Goal: Check status: Check status

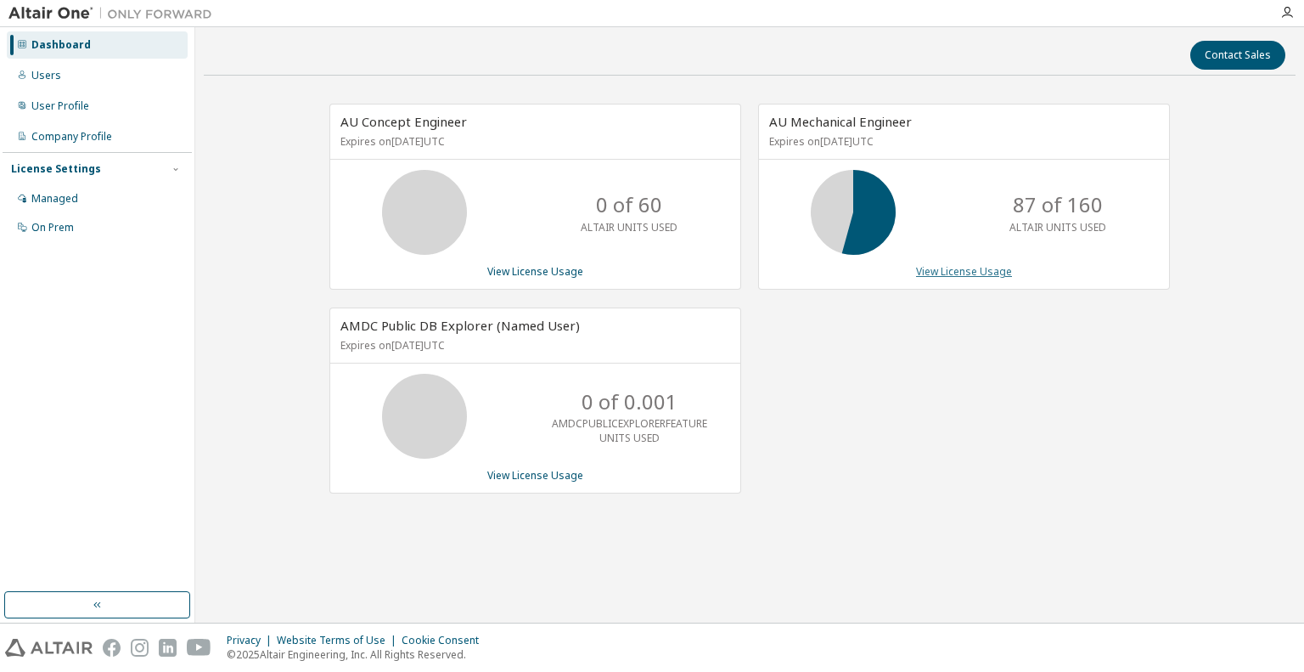
click at [966, 273] on link "View License Usage" at bounding box center [964, 271] width 96 height 14
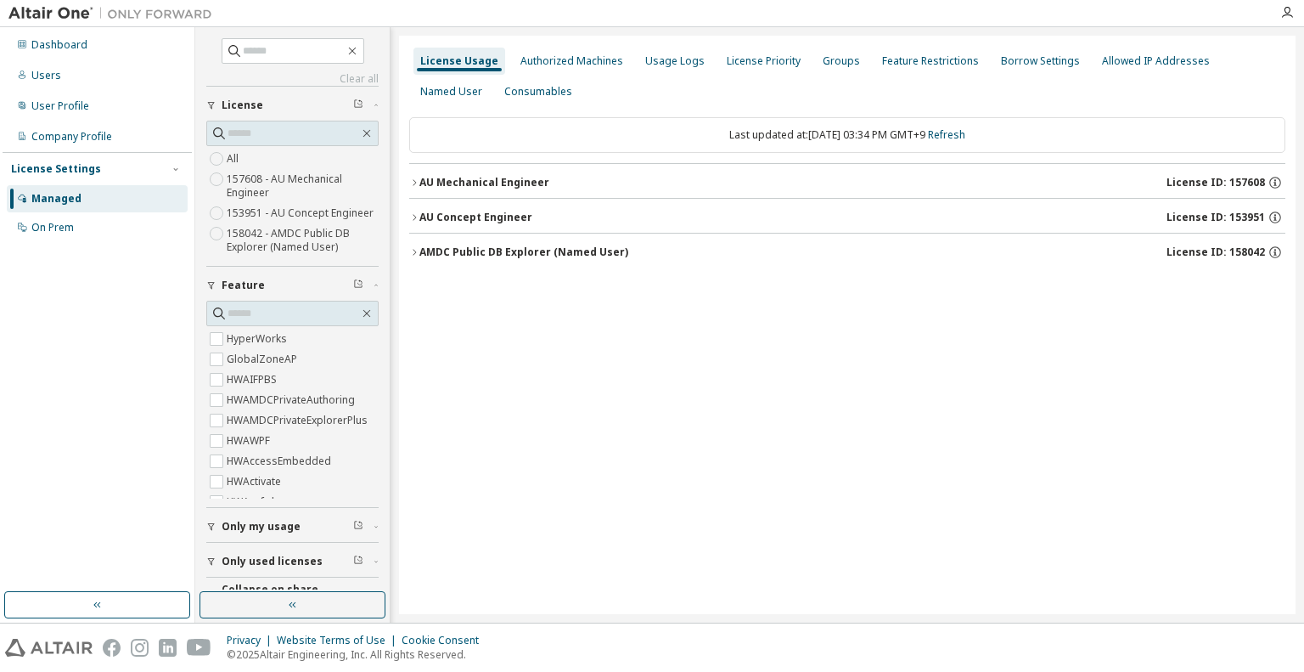
click at [414, 179] on icon "button" at bounding box center [414, 182] width 10 height 10
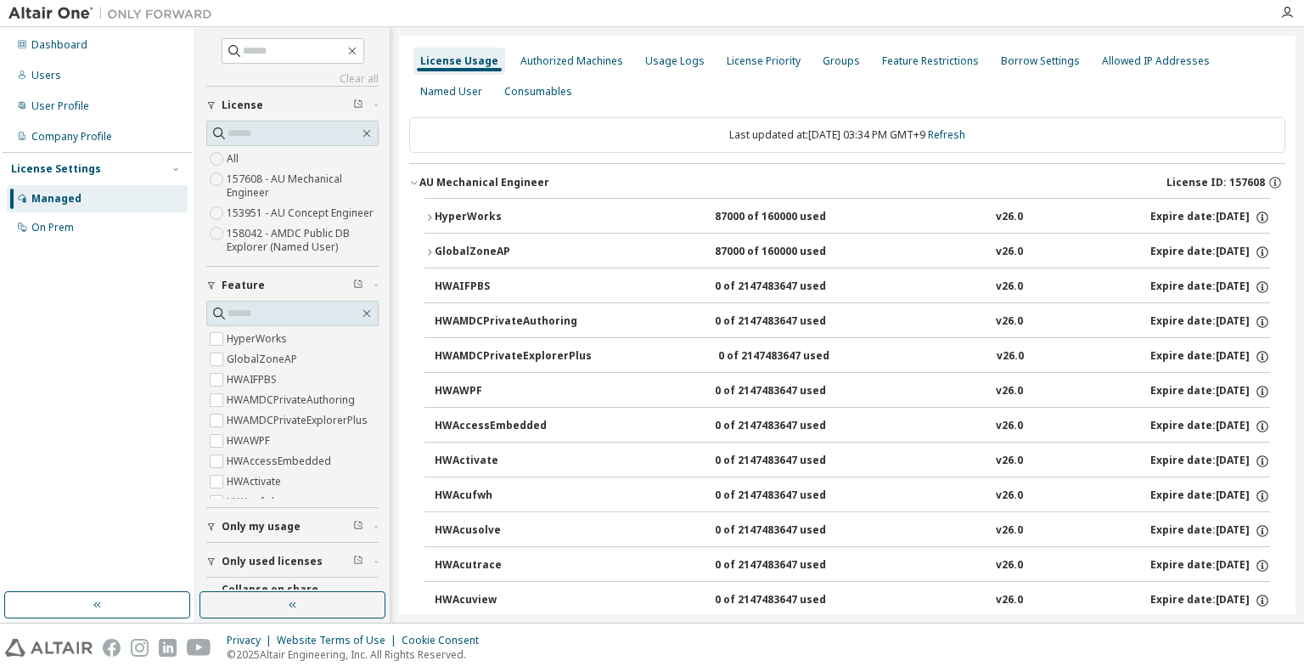
click at [428, 220] on icon "button" at bounding box center [430, 217] width 10 height 10
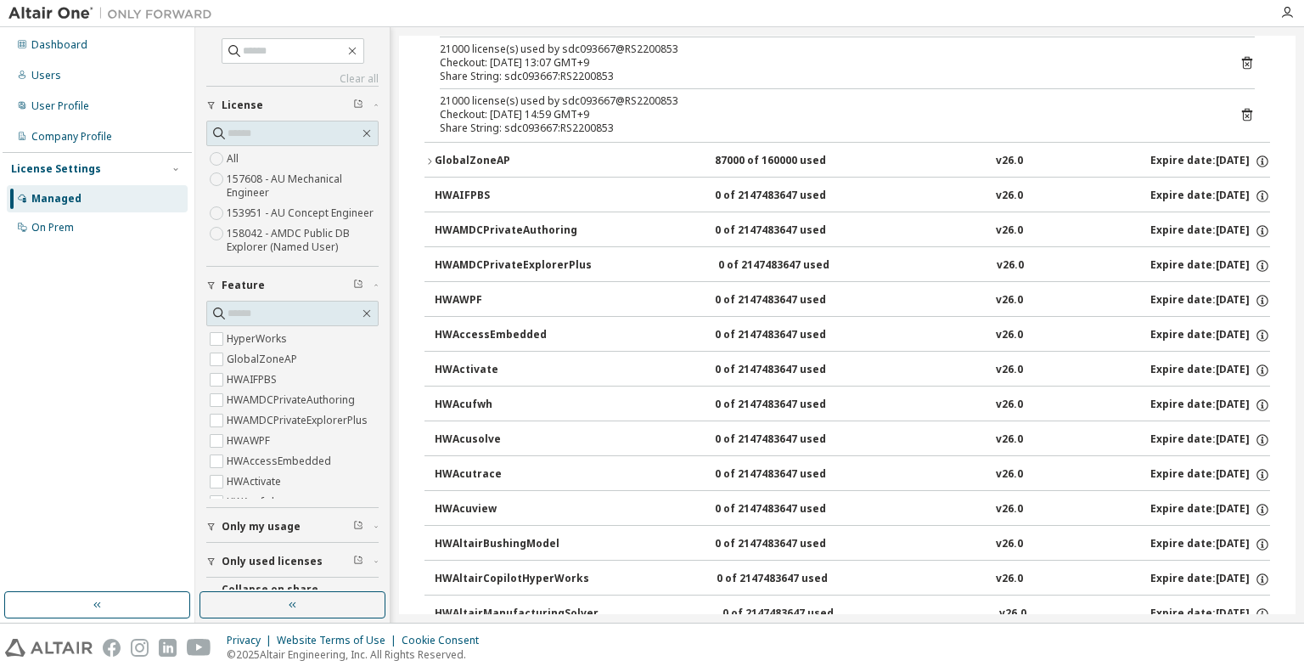
scroll to position [764, 0]
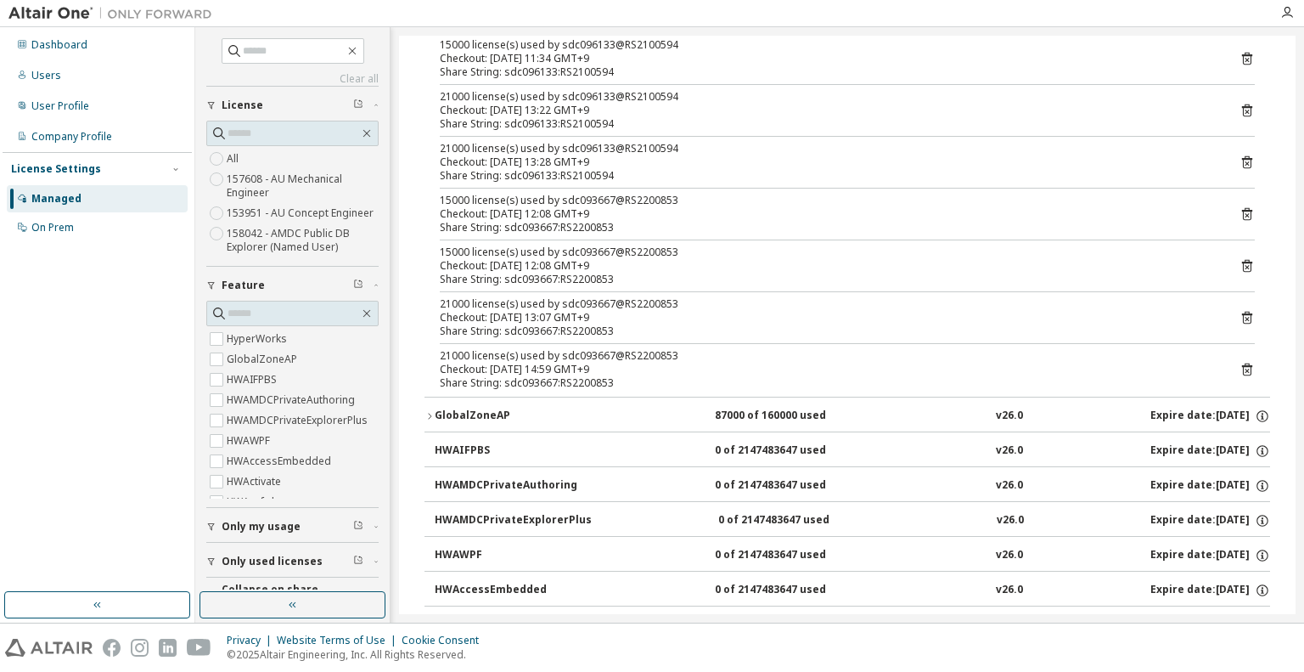
click at [430, 413] on icon "button" at bounding box center [430, 416] width 10 height 10
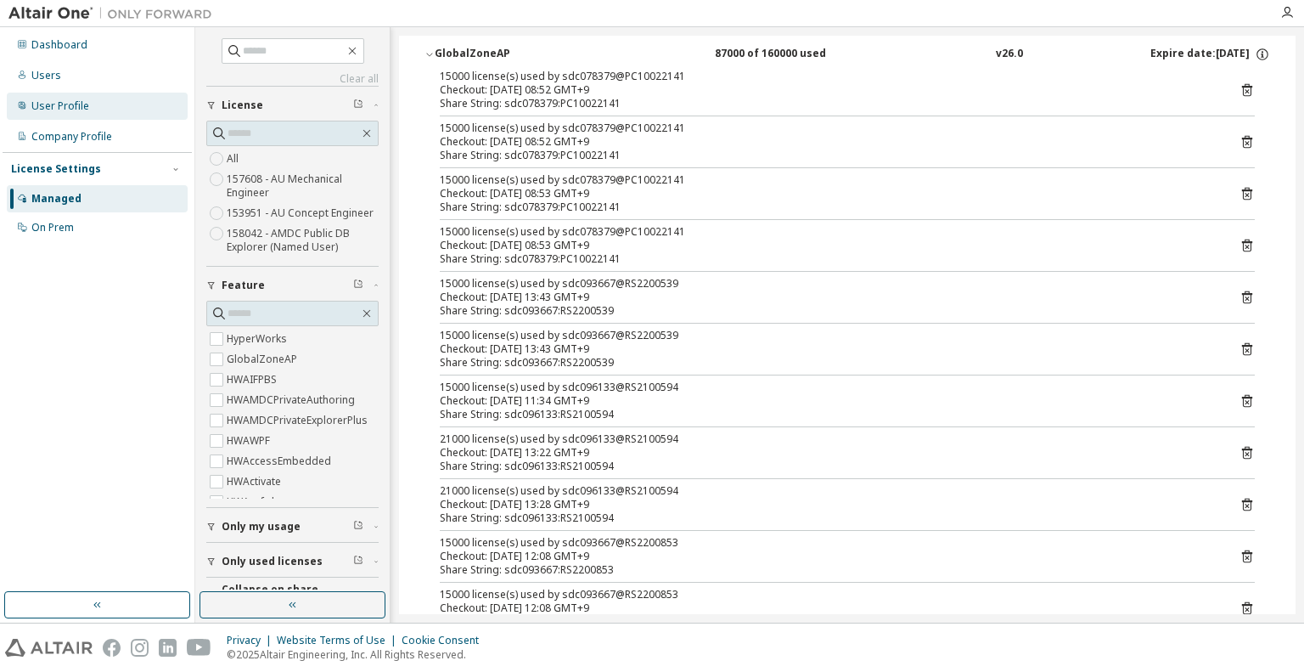
scroll to position [1019, 0]
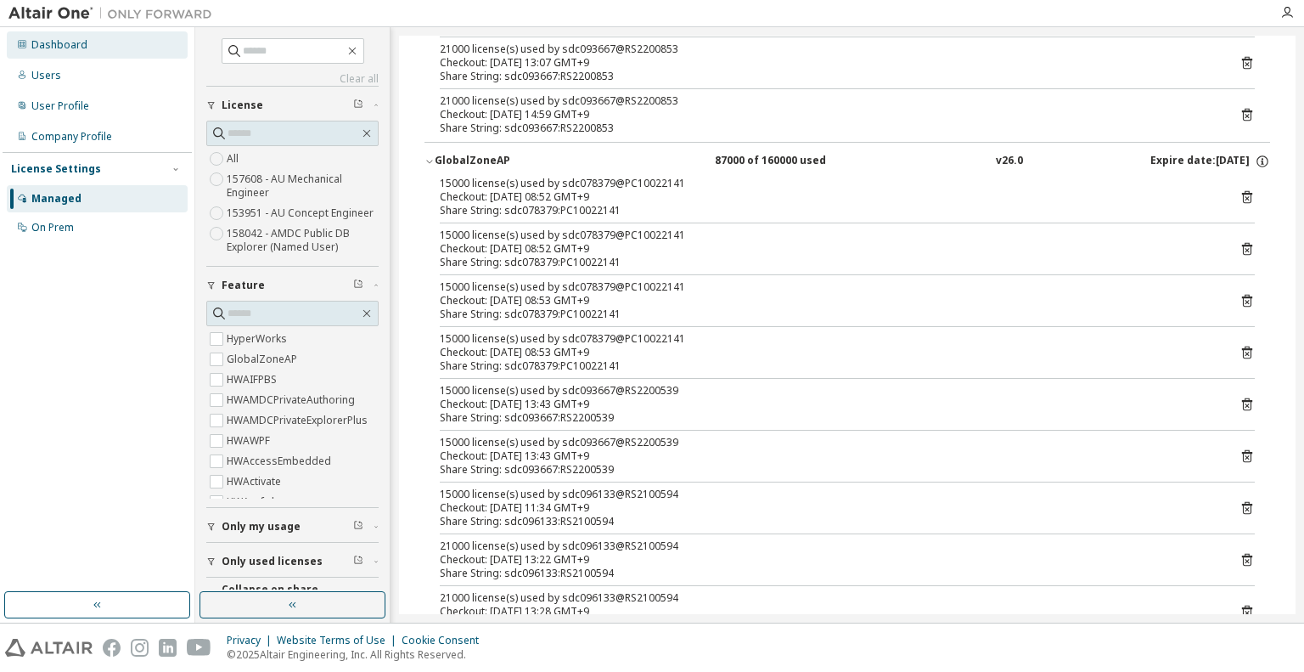
click at [92, 48] on div "Dashboard" at bounding box center [97, 44] width 181 height 27
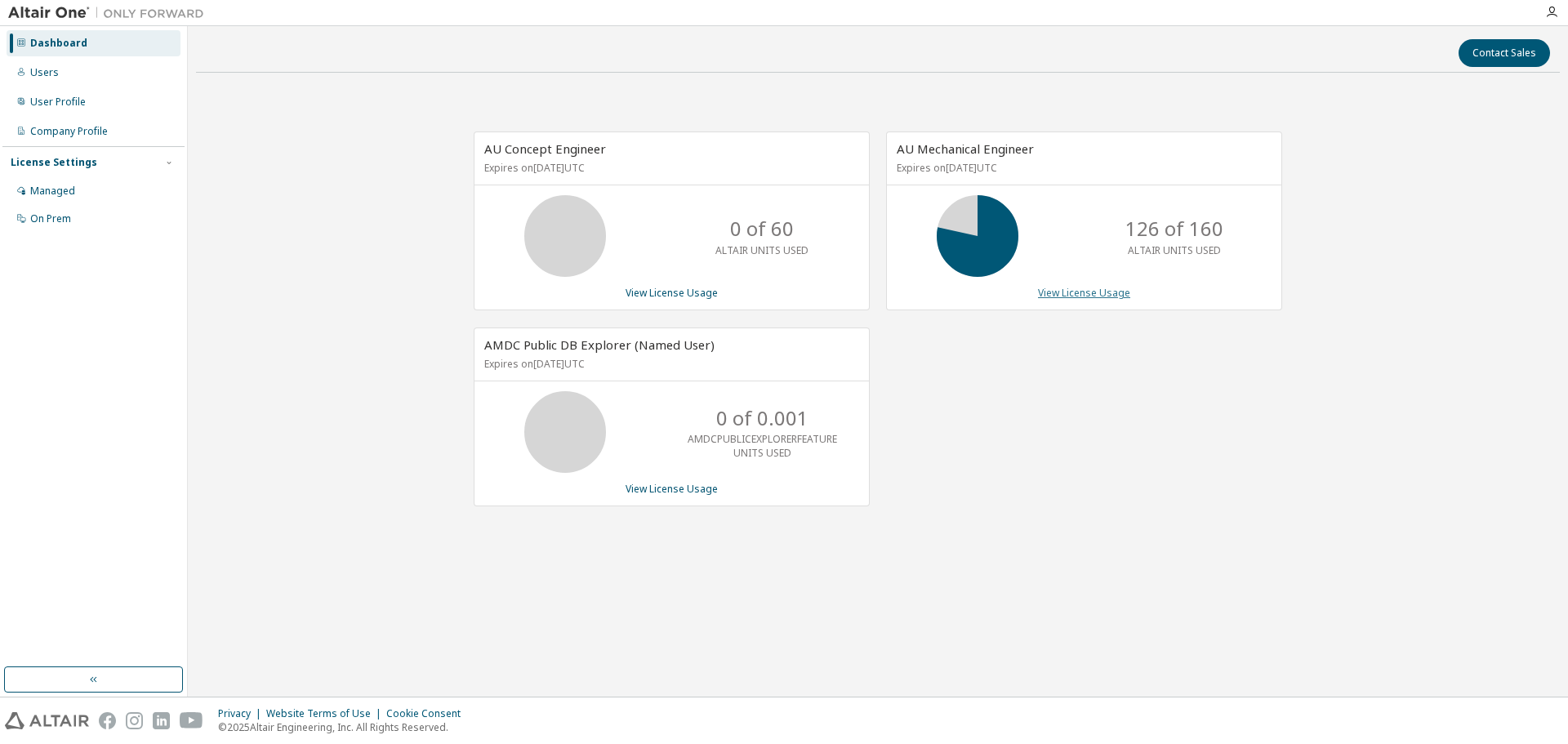
click at [1094, 290] on link "View License Usage" at bounding box center [1084, 293] width 92 height 13
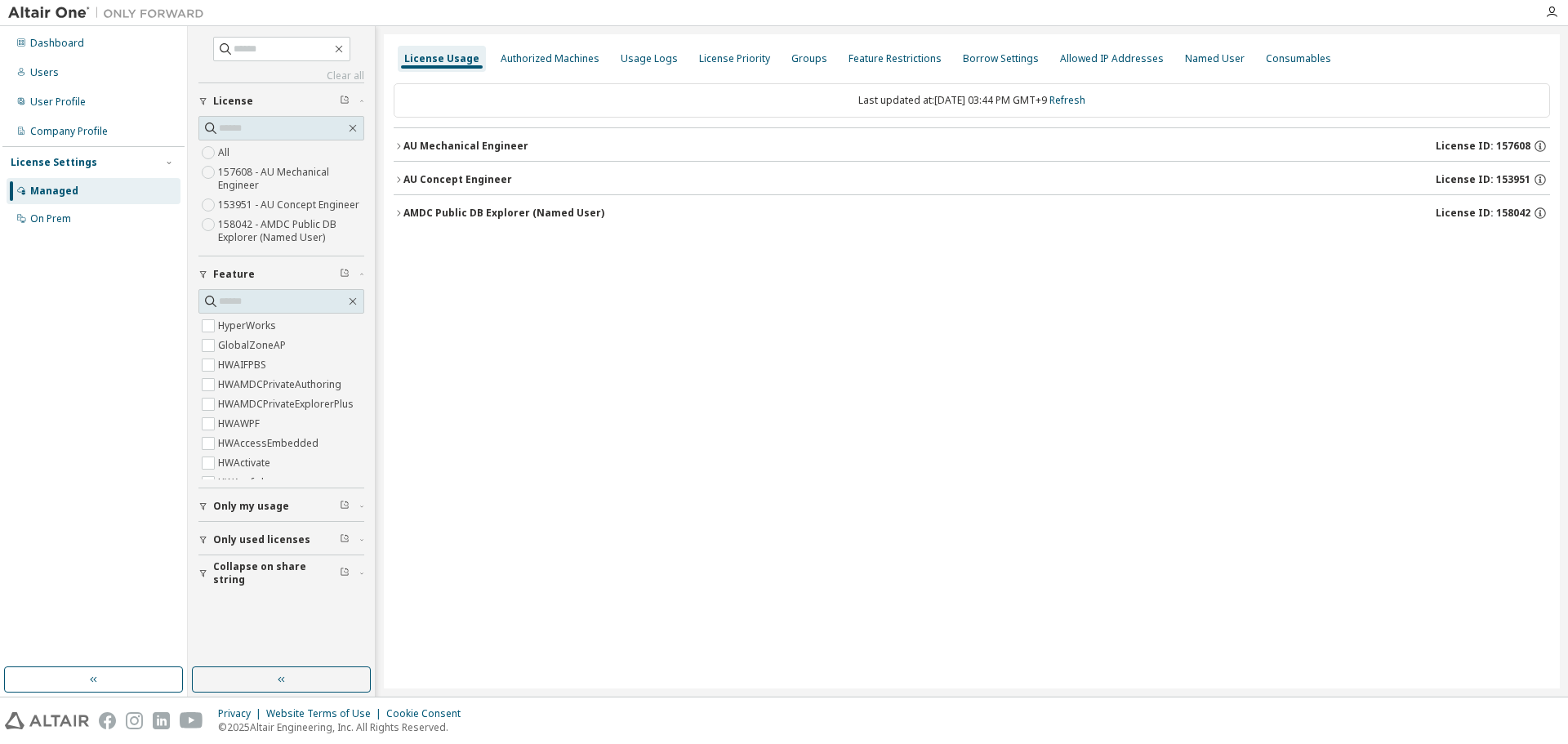
click at [398, 148] on icon "button" at bounding box center [398, 146] width 3 height 6
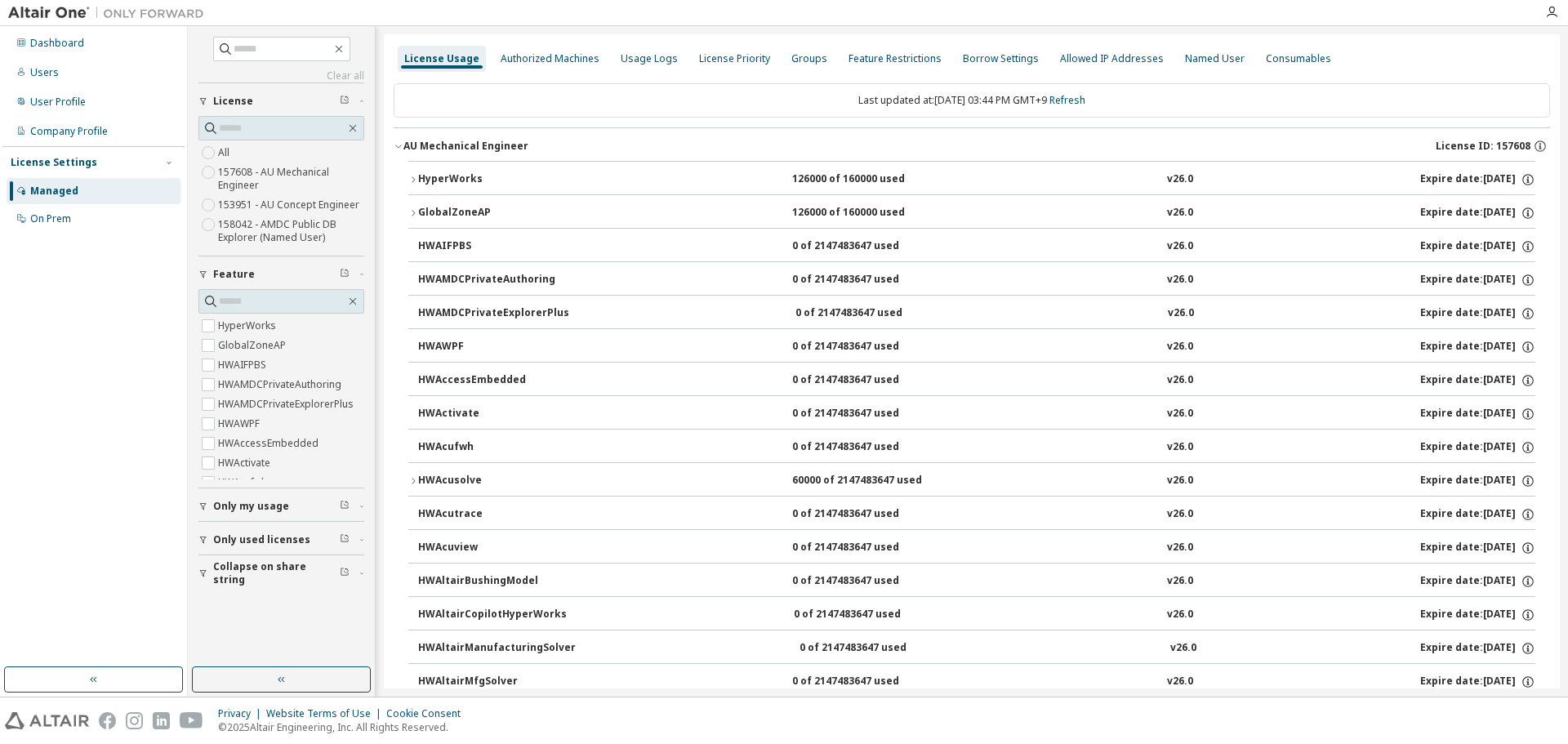
click at [411, 182] on icon "button" at bounding box center [414, 180] width 10 height 10
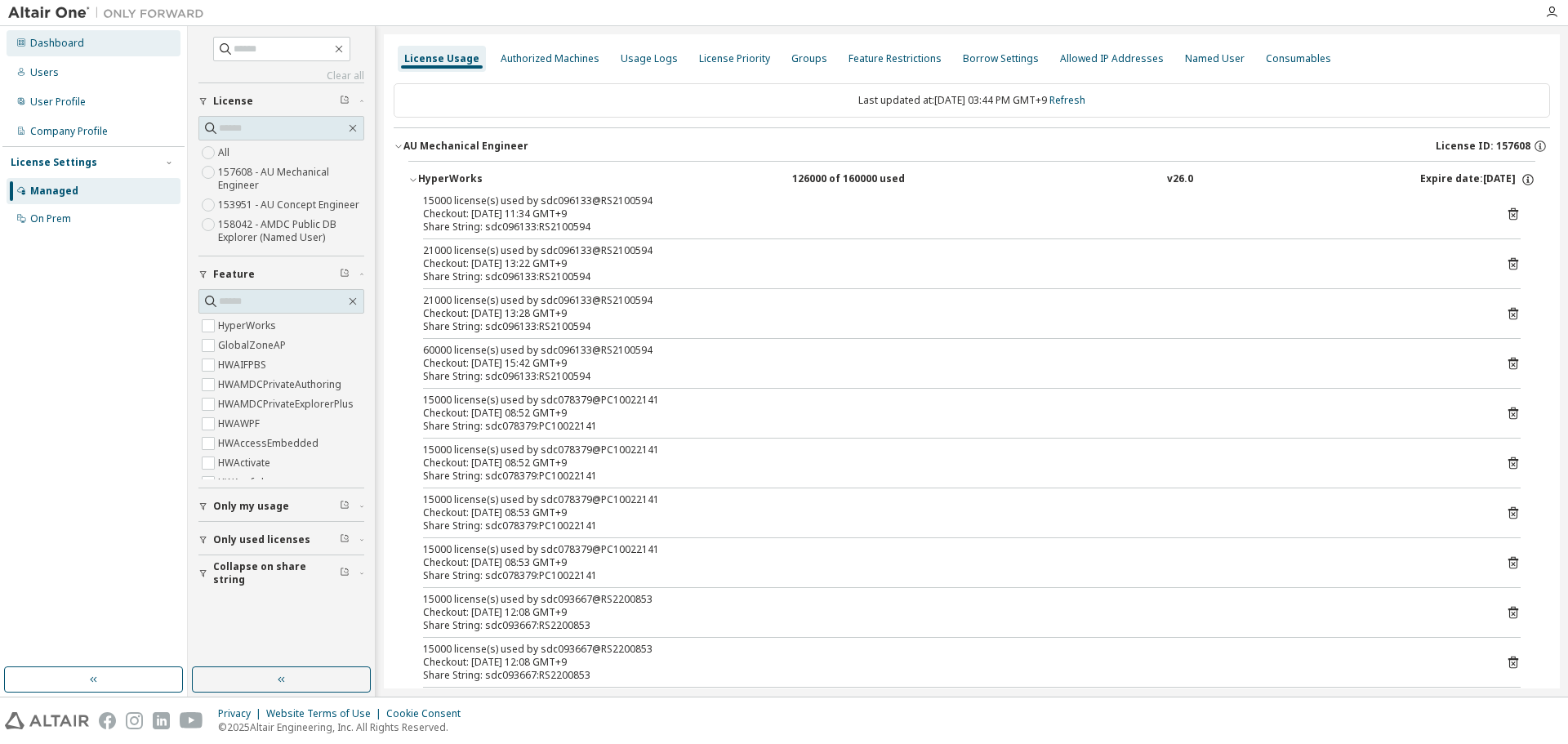
click at [56, 40] on div "Dashboard" at bounding box center [57, 43] width 54 height 13
